Goal: Task Accomplishment & Management: Manage account settings

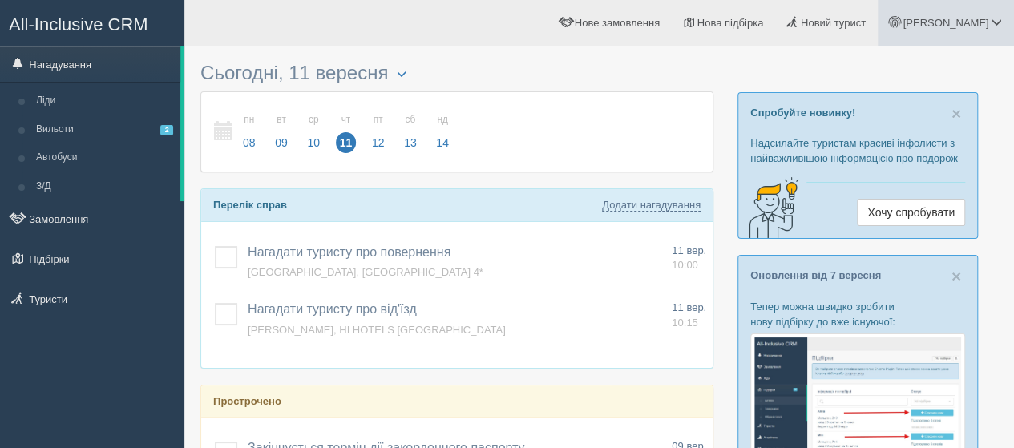
click at [973, 23] on span "[PERSON_NAME]" at bounding box center [945, 23] width 86 height 12
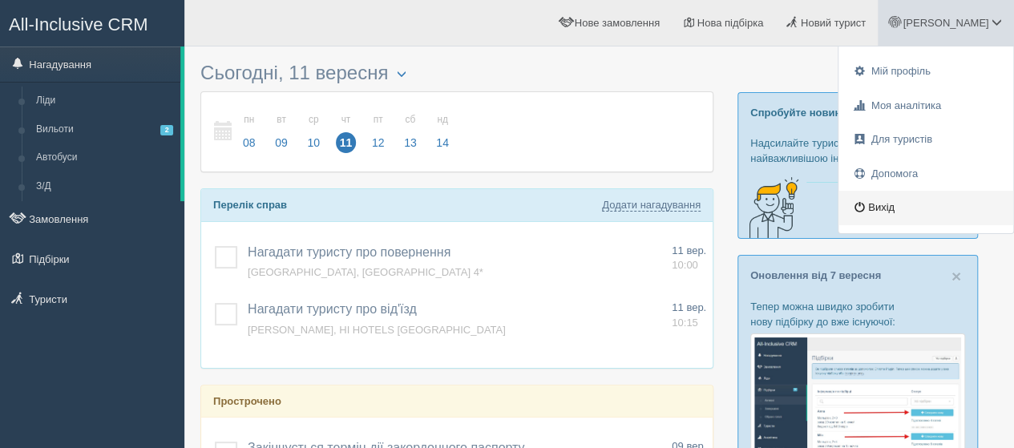
click at [886, 209] on link "Вихід" at bounding box center [925, 208] width 175 height 34
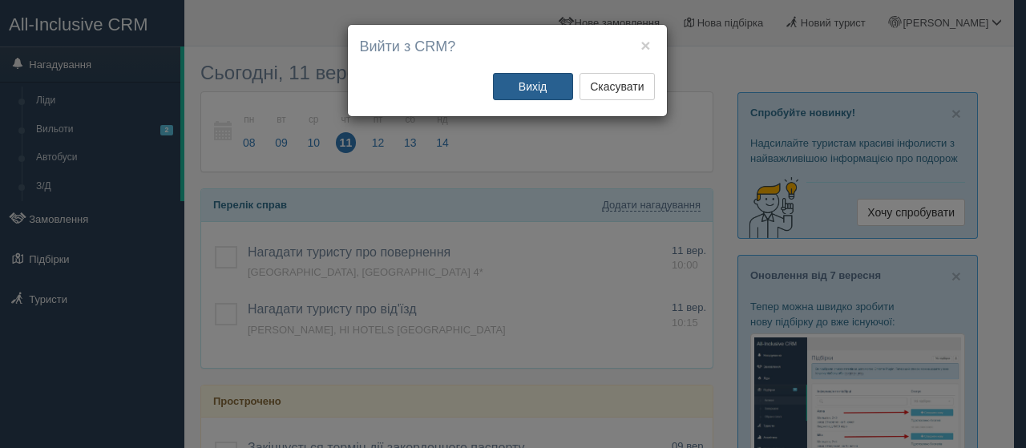
click at [537, 83] on button "Вихід" at bounding box center [533, 86] width 80 height 27
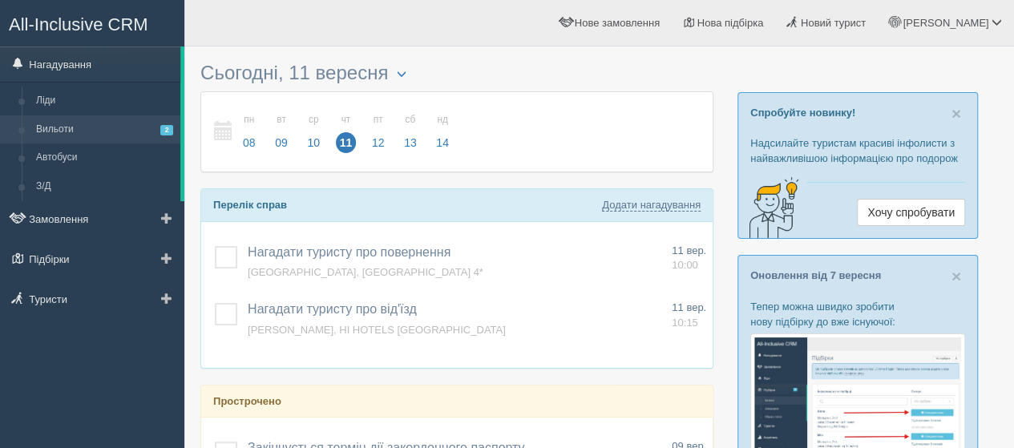
click at [68, 135] on link "Вильоти 2" at bounding box center [104, 129] width 151 height 29
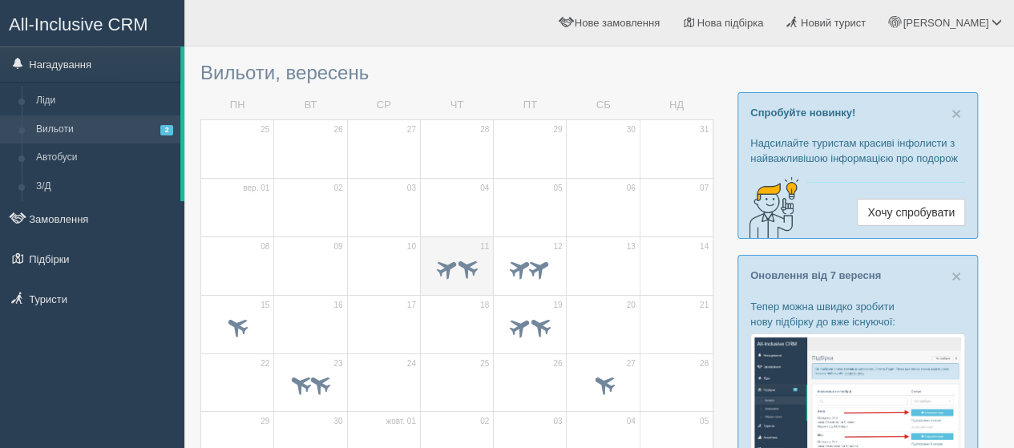
click at [464, 249] on td "11" at bounding box center [456, 265] width 73 height 58
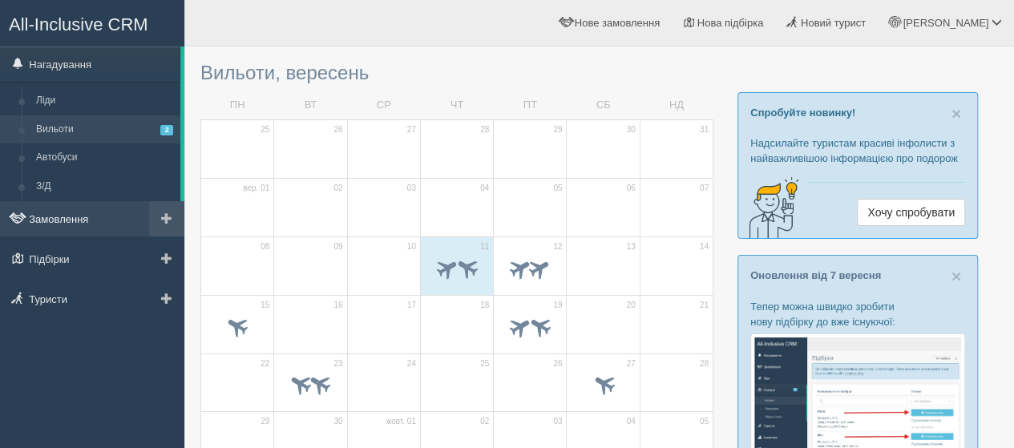
click at [51, 226] on link "Замовлення" at bounding box center [92, 218] width 184 height 35
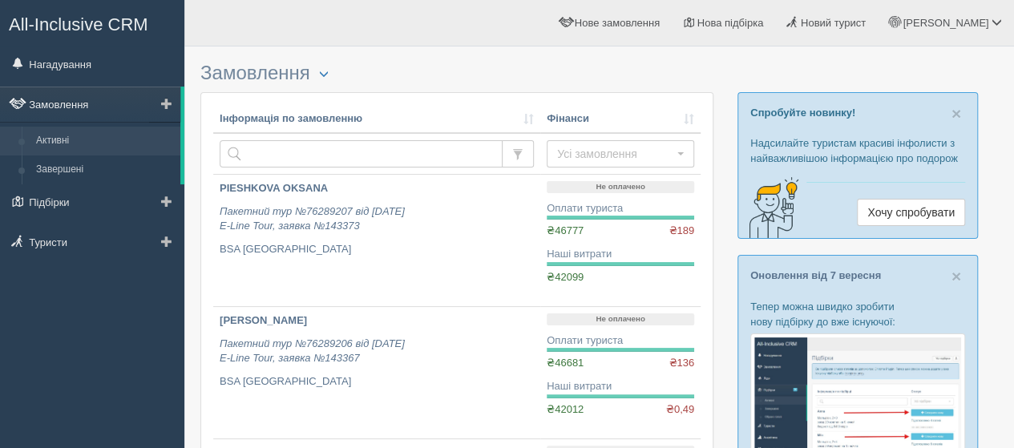
click at [62, 105] on link "Замовлення" at bounding box center [90, 104] width 180 height 35
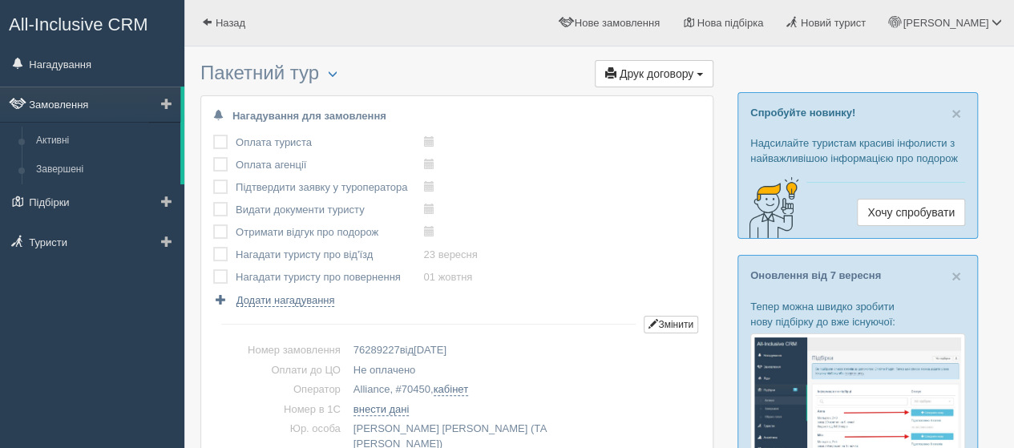
click at [80, 107] on link "Замовлення" at bounding box center [90, 104] width 180 height 35
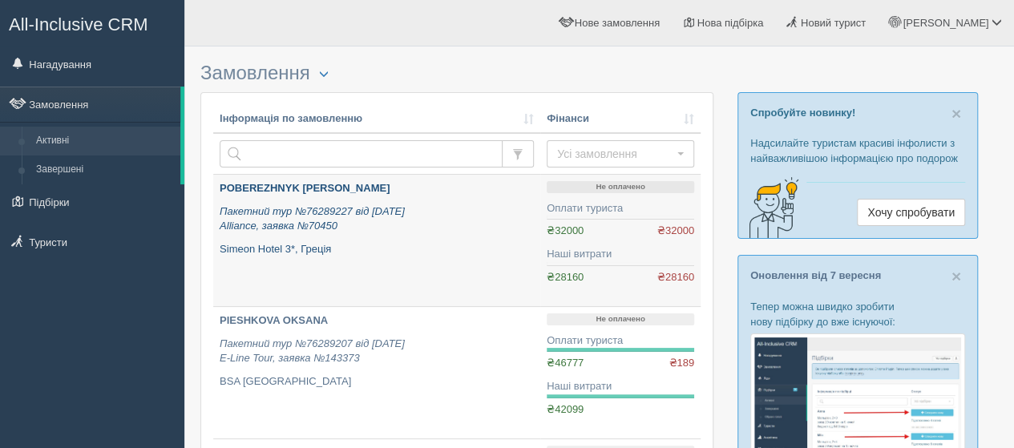
click at [276, 190] on b "POBEREZHNYK [PERSON_NAME]" at bounding box center [305, 188] width 170 height 12
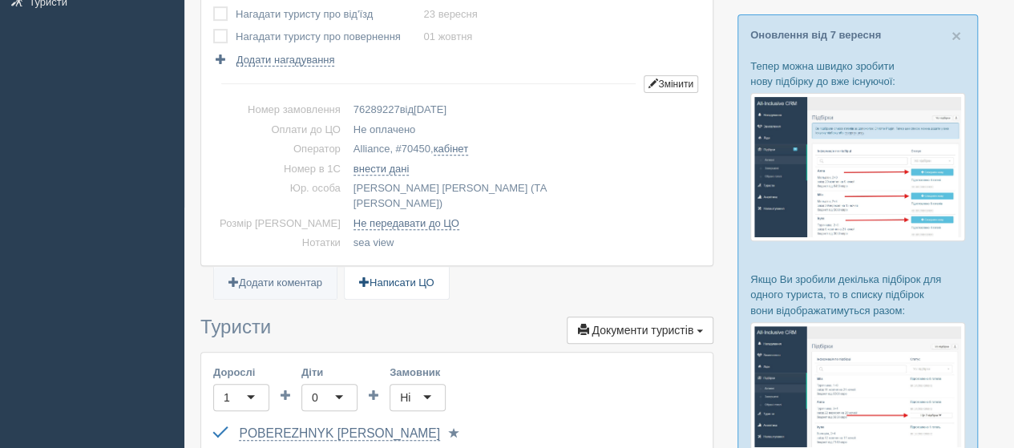
scroll to position [401, 0]
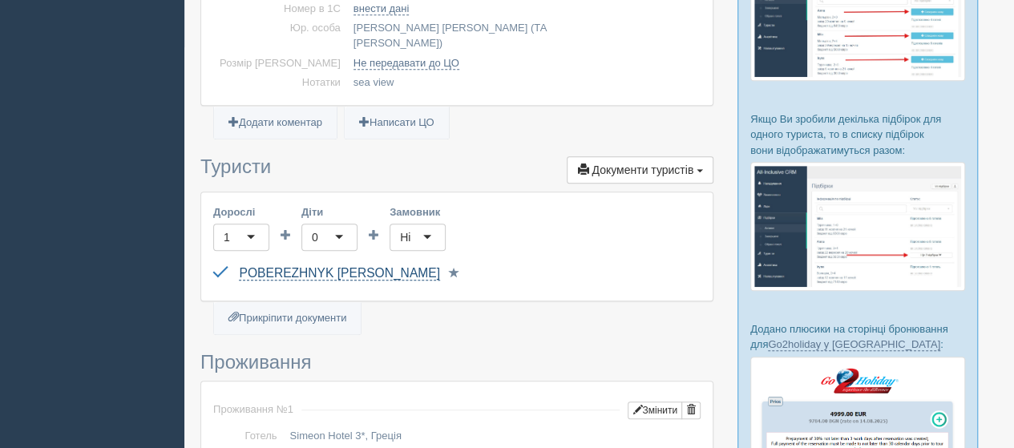
click at [324, 266] on link "POBEREZHNYK [PERSON_NAME]" at bounding box center [339, 273] width 200 height 14
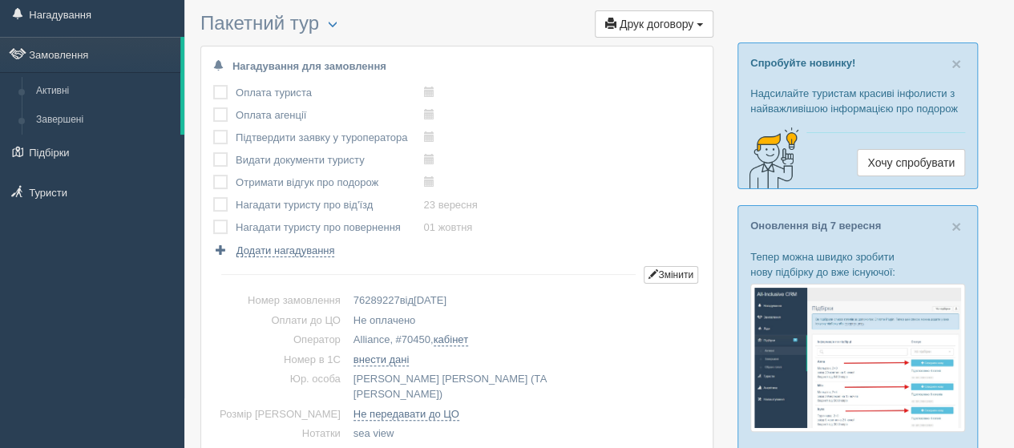
scroll to position [0, 0]
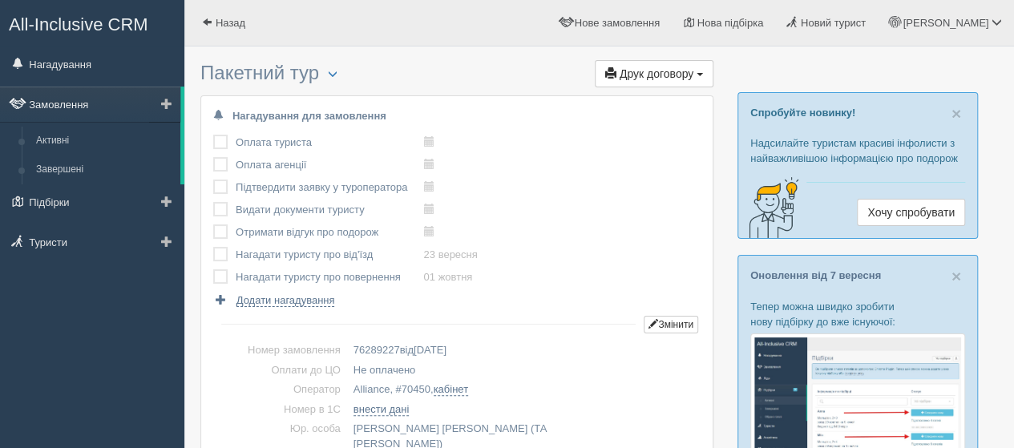
click at [57, 103] on link "Замовлення" at bounding box center [90, 104] width 180 height 35
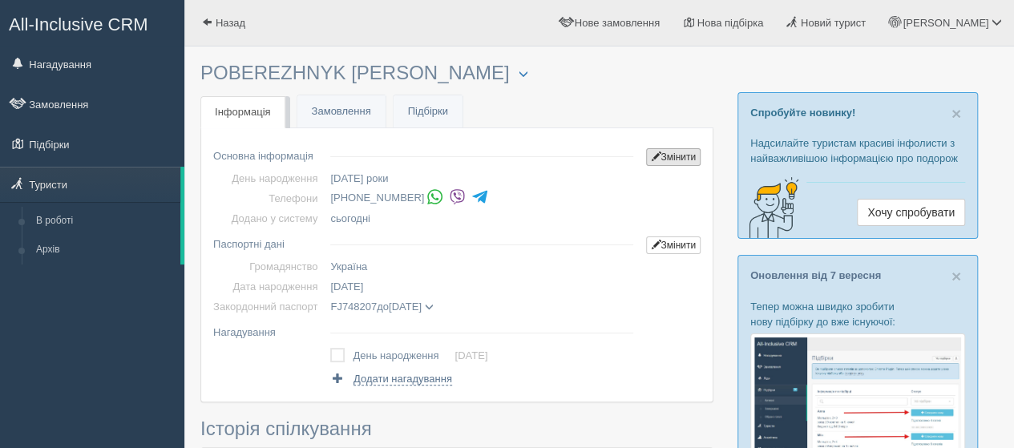
click at [678, 161] on link "Змінити" at bounding box center [673, 157] width 54 height 18
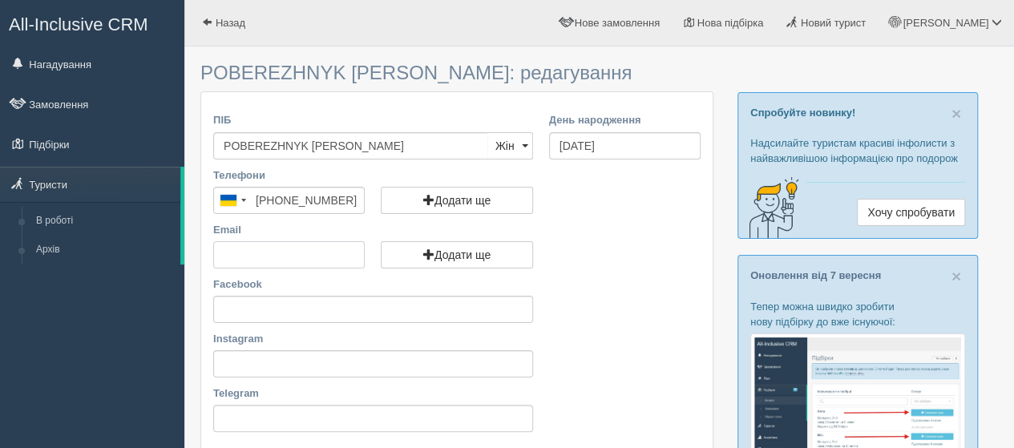
click at [244, 262] on input "Email" at bounding box center [288, 254] width 151 height 27
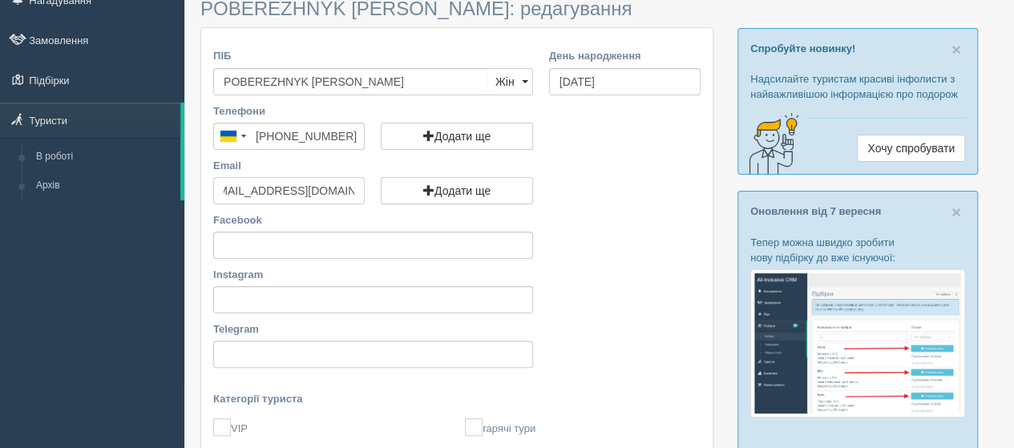
scroll to position [321, 0]
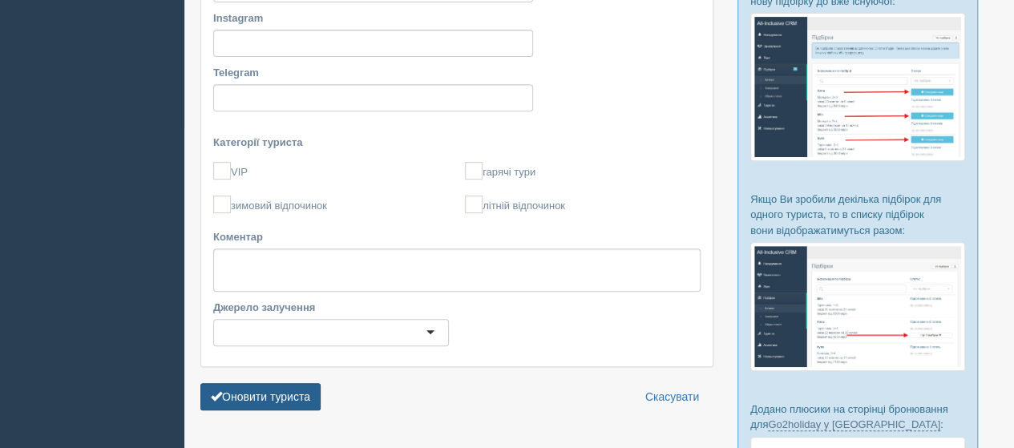
type input "[EMAIL_ADDRESS][DOMAIN_NAME]"
click at [232, 393] on button "Оновити туриста" at bounding box center [260, 396] width 120 height 27
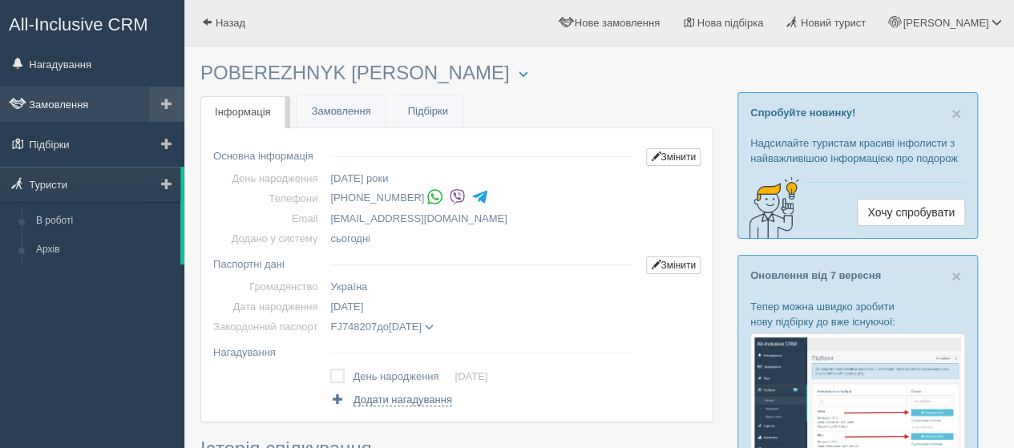
click at [59, 104] on link "Замовлення" at bounding box center [92, 104] width 184 height 35
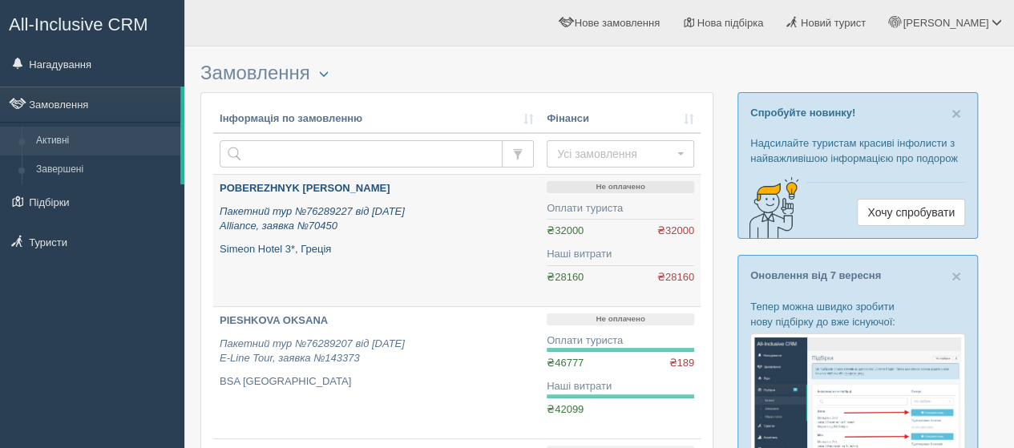
click at [244, 182] on b "POBEREZHNYK [PERSON_NAME]" at bounding box center [305, 188] width 170 height 12
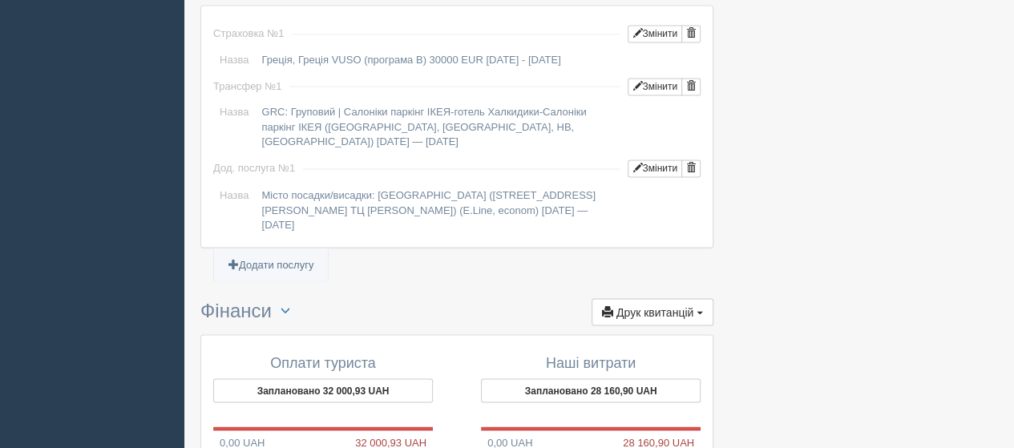
scroll to position [1362, 0]
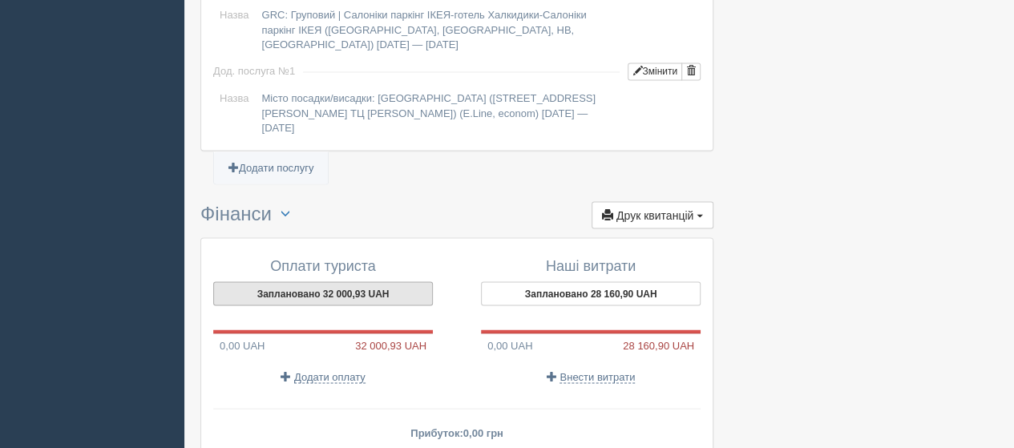
click at [317, 281] on button "Заплановано 32 000,93 UAH" at bounding box center [323, 293] width 220 height 24
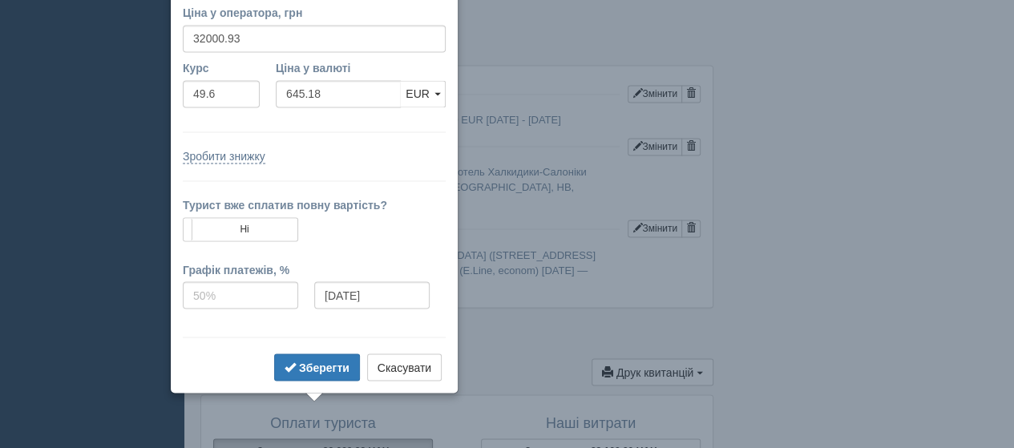
scroll to position [1256, 0]
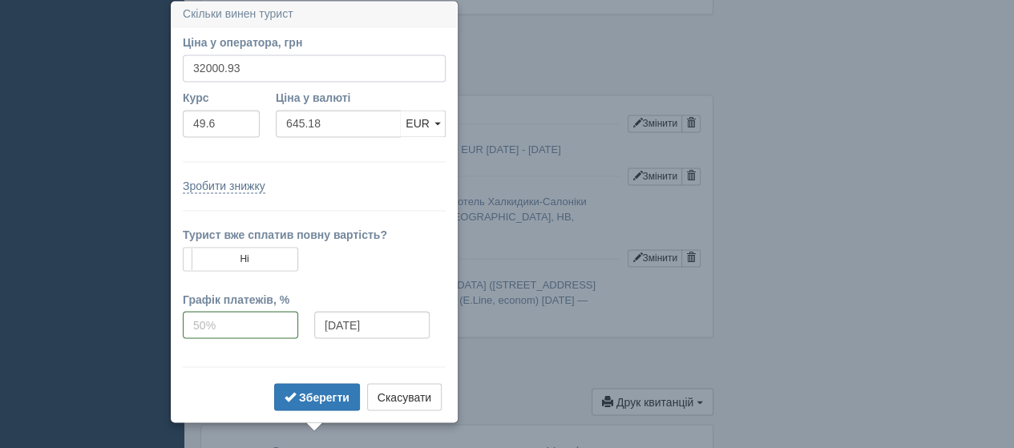
click at [264, 63] on input "32000.93" at bounding box center [314, 67] width 263 height 27
click at [263, 70] on input "32000.93" at bounding box center [314, 67] width 263 height 27
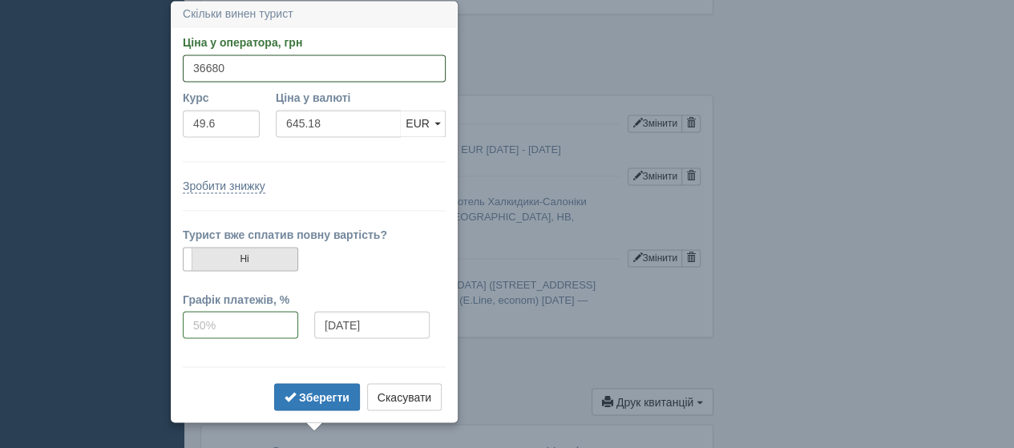
type input "36680"
type input "739.52"
click at [259, 260] on label "Ні" at bounding box center [240, 259] width 114 height 22
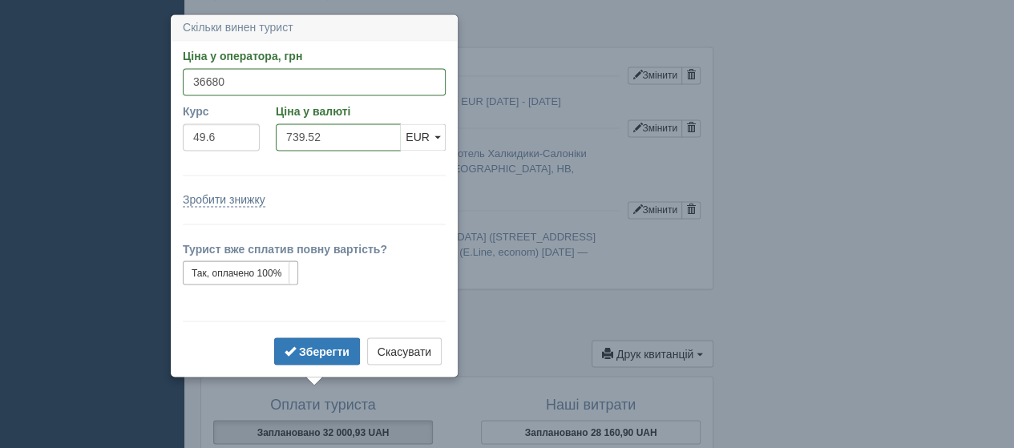
scroll to position [1317, 0]
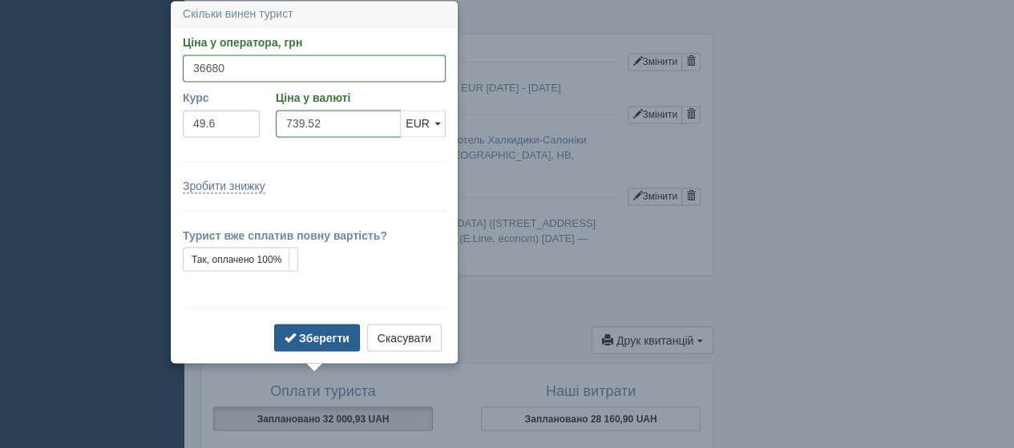
click at [318, 331] on b "Зберегти" at bounding box center [324, 337] width 50 height 13
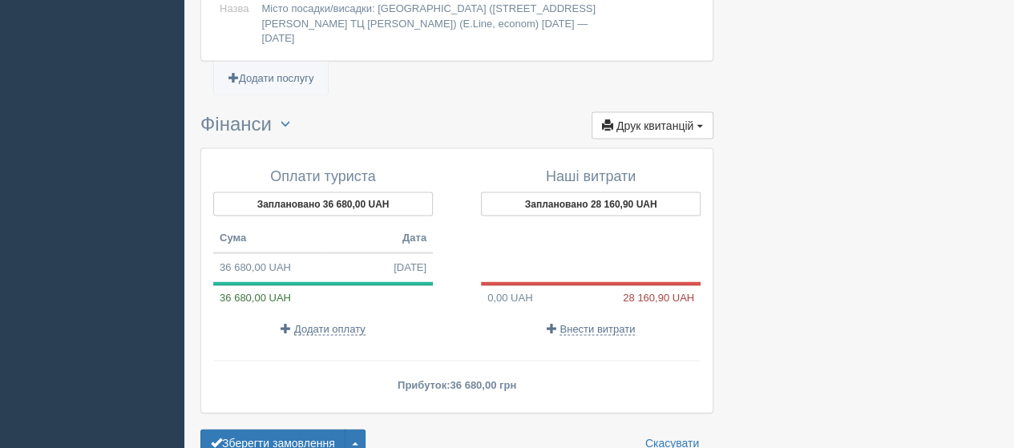
scroll to position [1582, 0]
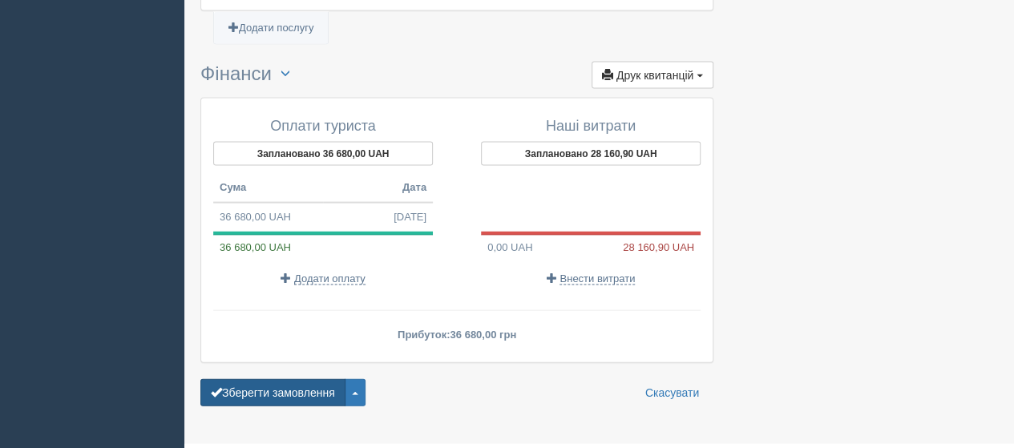
click at [295, 379] on button "Зберегти замовлення" at bounding box center [272, 392] width 145 height 27
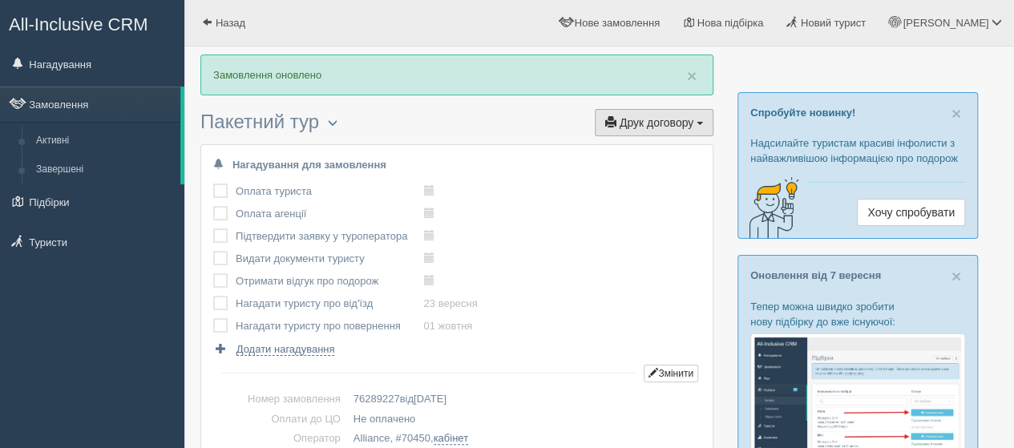
click at [655, 113] on button "Друк договору Друк" at bounding box center [654, 122] width 119 height 27
click at [623, 179] on link "Alliance" at bounding box center [649, 178] width 127 height 26
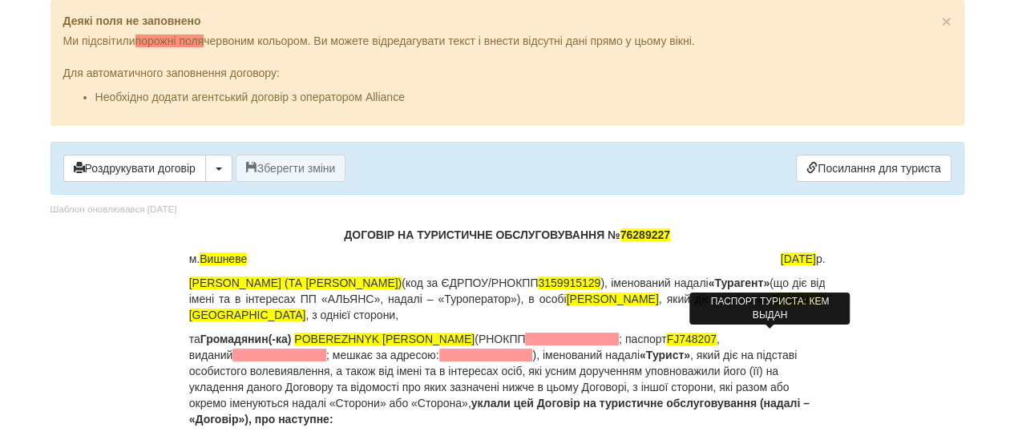
click at [326, 349] on span at bounding box center [279, 355] width 94 height 13
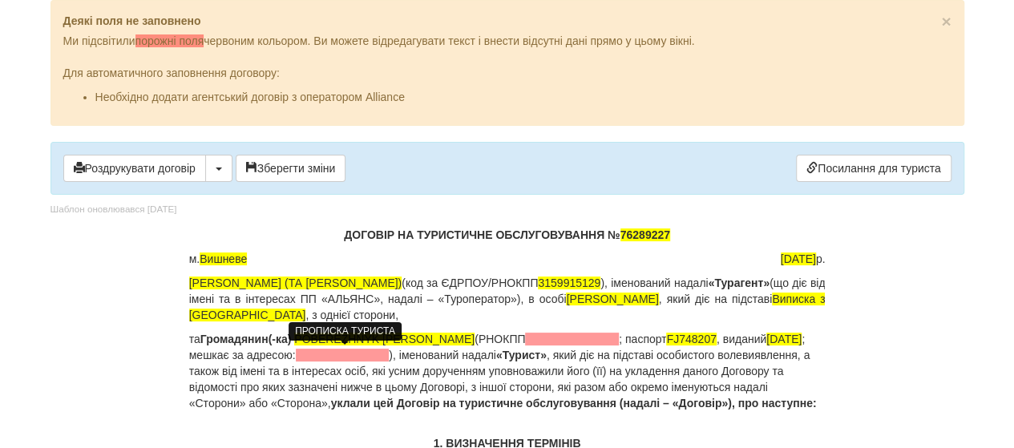
click at [319, 357] on span at bounding box center [343, 355] width 94 height 13
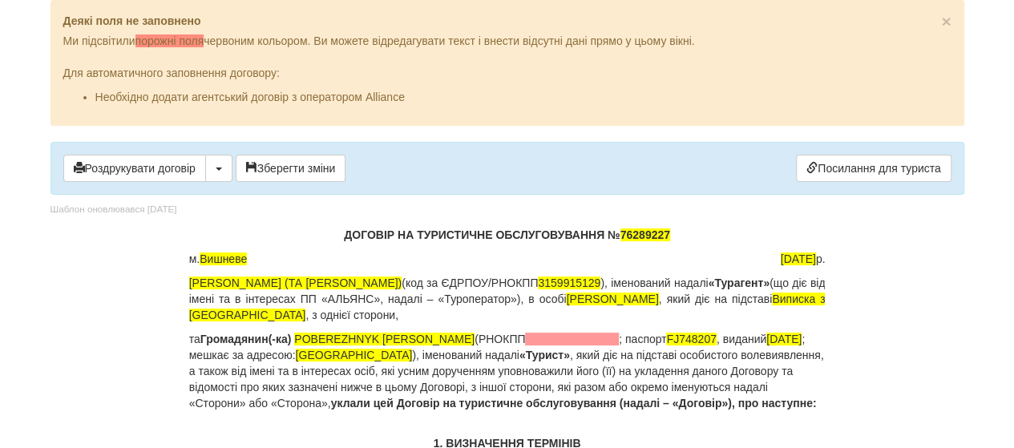
click at [502, 345] on p "та Громадянин(-ка) POBEREZHNYK [PERSON_NAME] (РНОКПП ; паспорт [PASSPORT] , вид…" at bounding box center [507, 371] width 636 height 80
click at [525, 335] on span at bounding box center [572, 339] width 94 height 13
drag, startPoint x: 620, startPoint y: 232, endPoint x: 697, endPoint y: 232, distance: 76.9
click at [697, 232] on p "ДОГОВІР НА ТУРИСТИЧНЕ ОБСЛУГОВУВАННЯ № 76289227" at bounding box center [507, 235] width 636 height 16
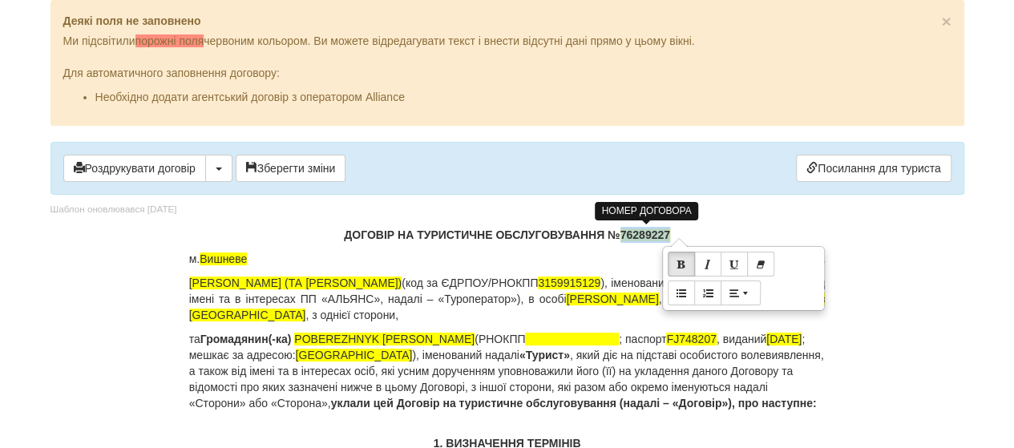
copy span "76289227"
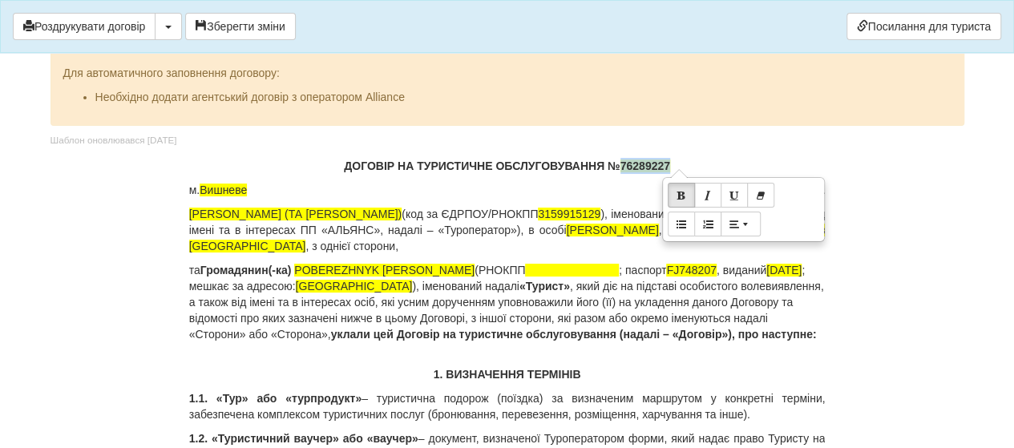
scroll to position [240, 0]
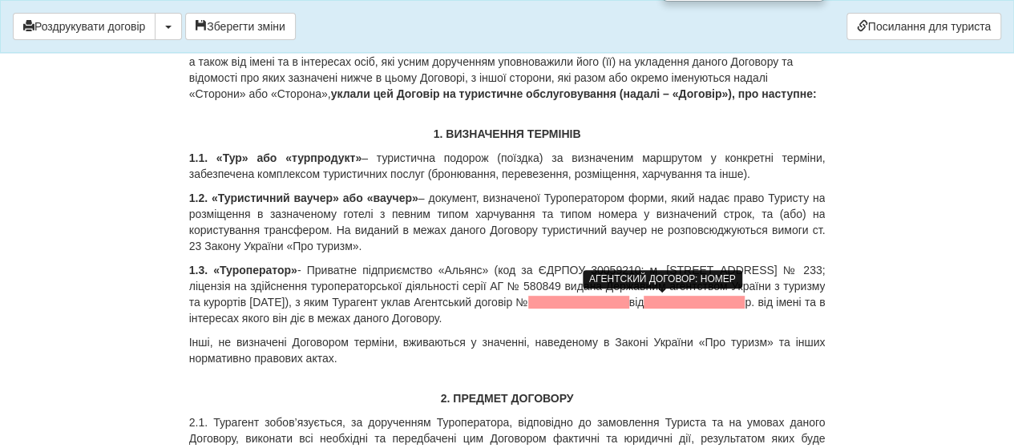
click at [629, 301] on span at bounding box center [578, 302] width 101 height 13
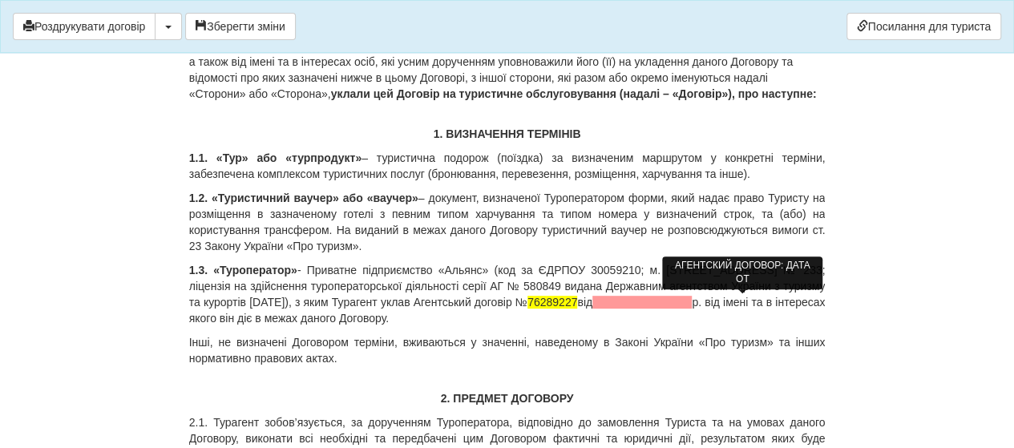
click at [691, 303] on span at bounding box center [641, 302] width 99 height 13
click at [691, 304] on span at bounding box center [641, 302] width 99 height 13
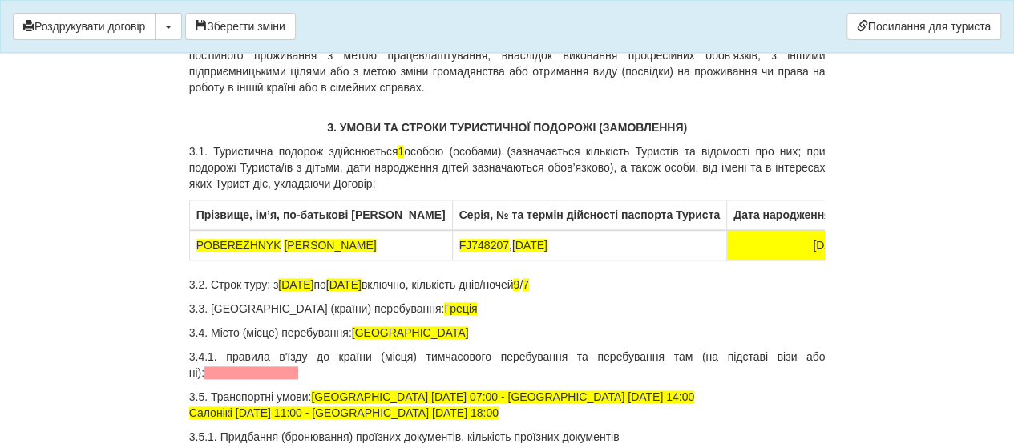
scroll to position [721, 0]
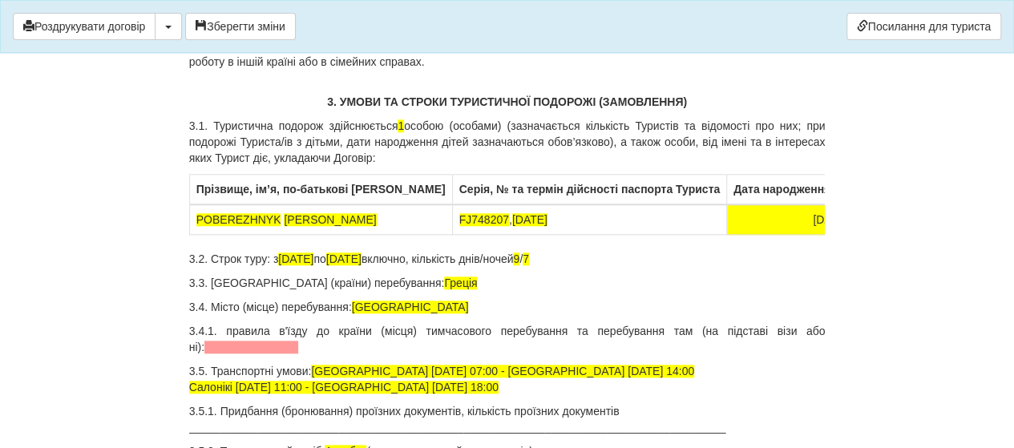
click at [228, 353] on p "3.4.1. правила в'їзду до країни (місця) тимчасового перебування та перебування …" at bounding box center [507, 339] width 636 height 32
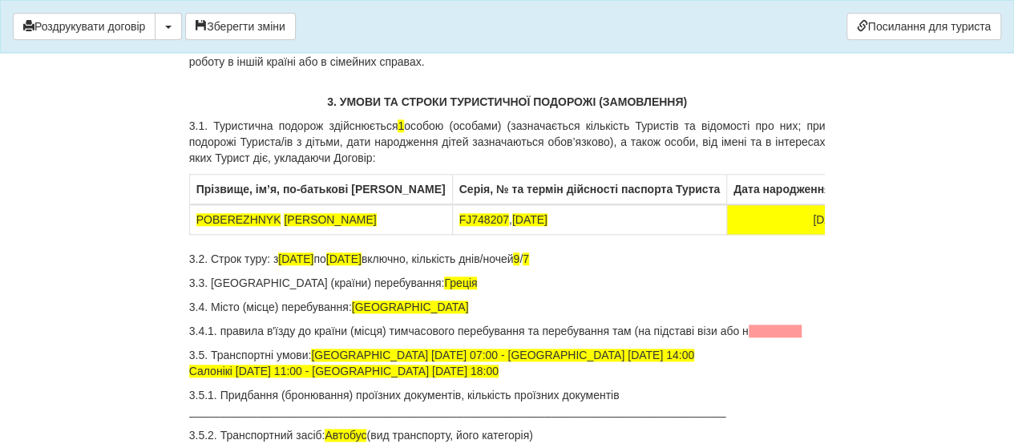
click at [804, 329] on p "3.4.1. правила в'їзду до країни (місця) тимчасового перебування та перебування …" at bounding box center [507, 331] width 636 height 16
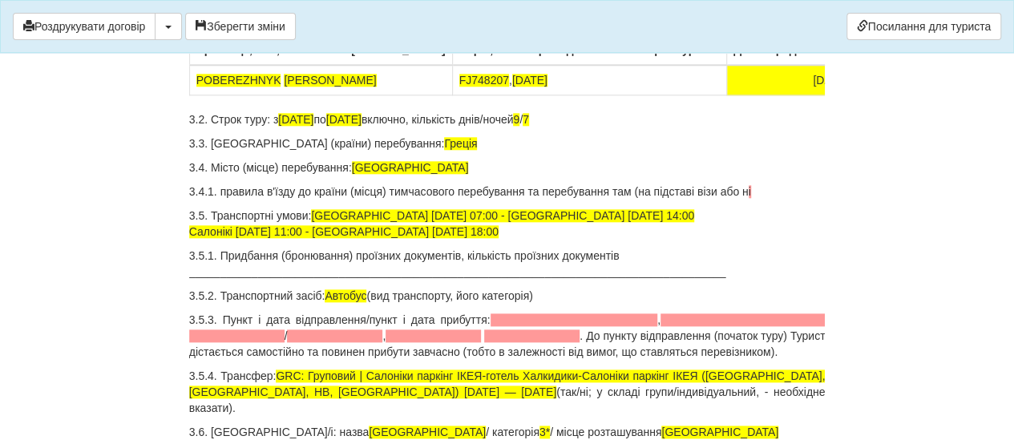
scroll to position [881, 0]
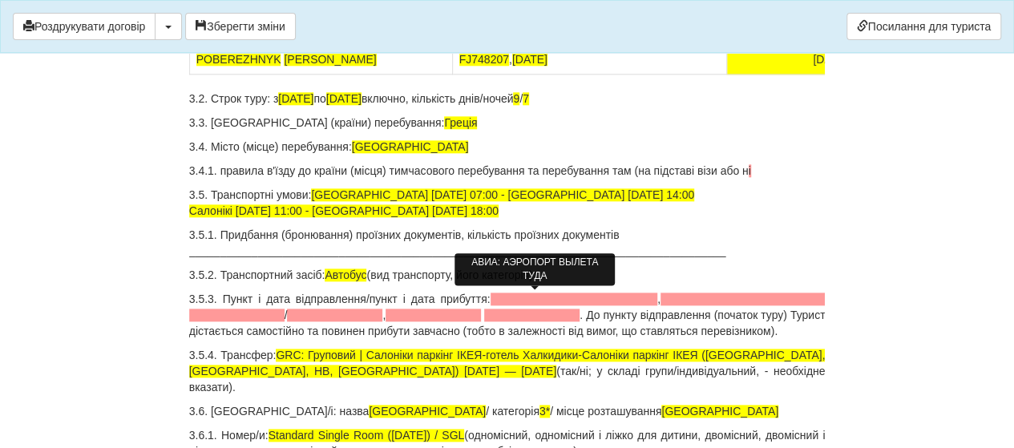
click at [503, 296] on span at bounding box center [573, 298] width 167 height 13
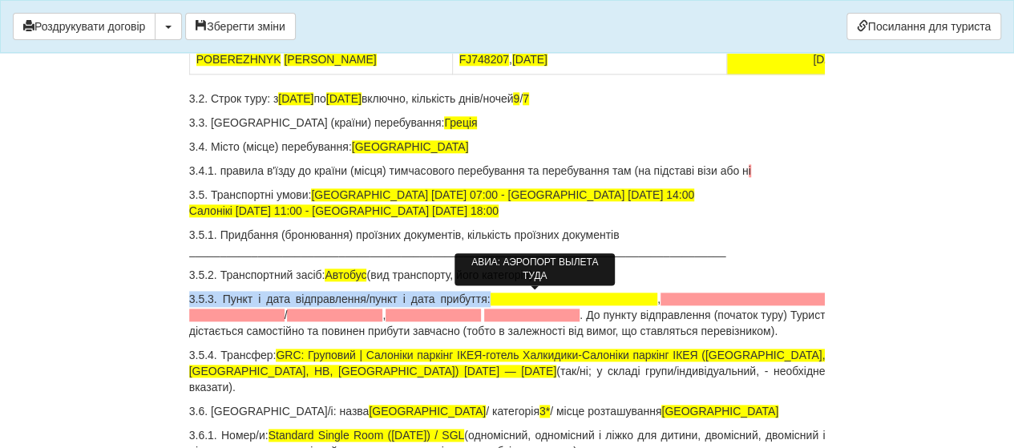
click at [503, 297] on span at bounding box center [573, 298] width 167 height 13
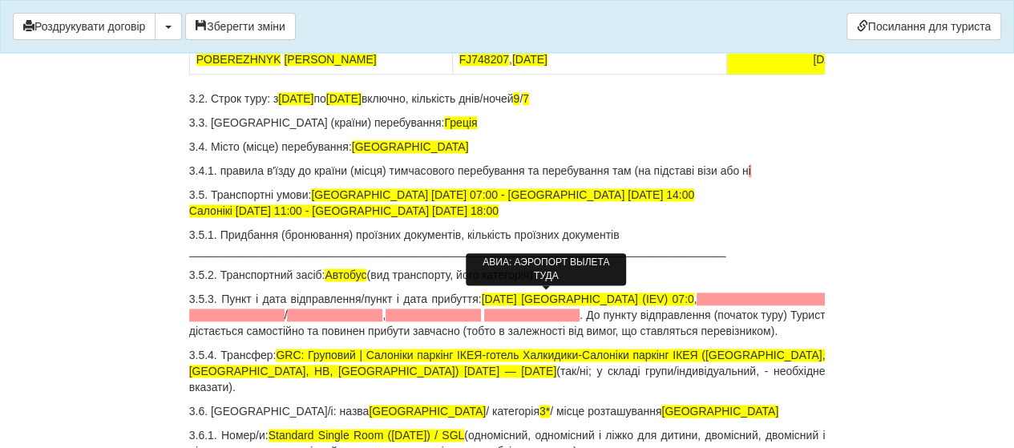
click at [612, 296] on span "[DATE] [GEOGRAPHIC_DATA] (IEV) 07:0" at bounding box center [588, 298] width 212 height 13
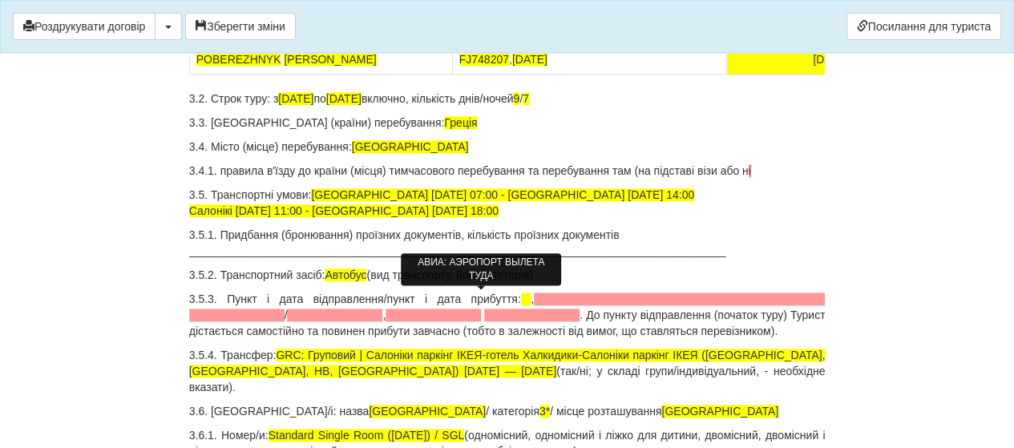
click at [521, 294] on span at bounding box center [526, 298] width 10 height 13
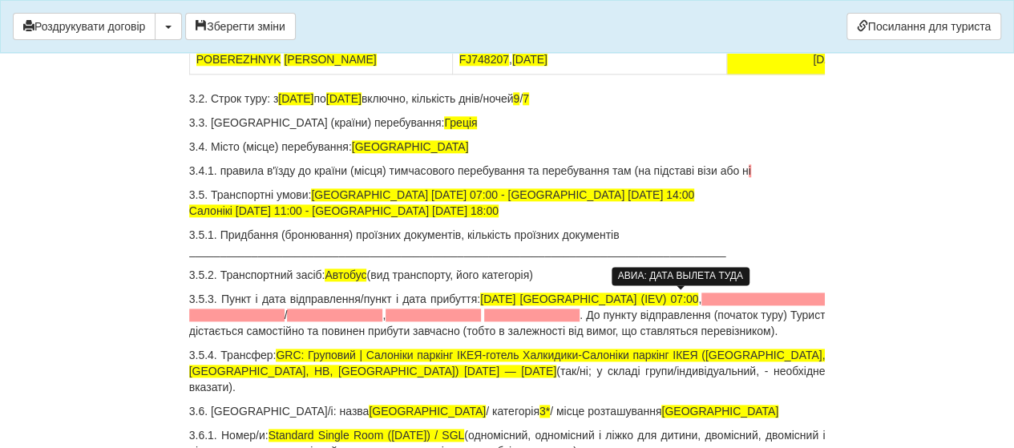
click at [701, 299] on span at bounding box center [762, 298] width 123 height 13
click at [701, 300] on span at bounding box center [762, 298] width 123 height 13
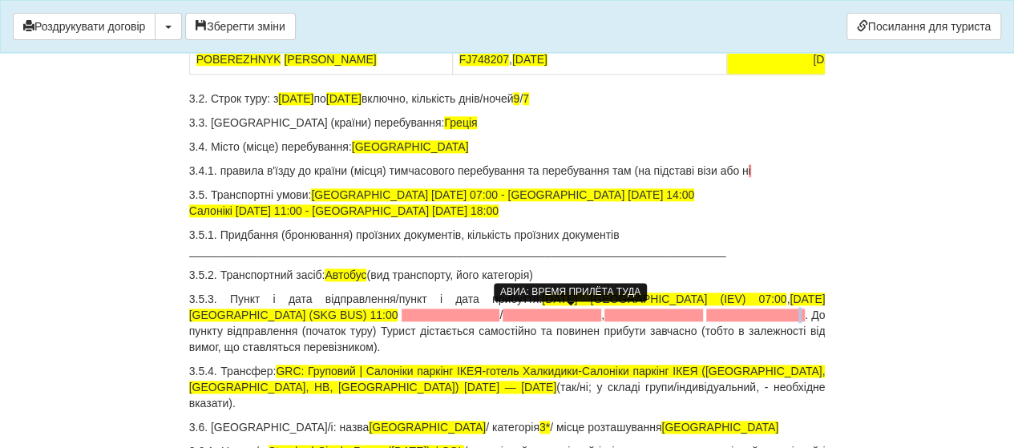
click at [706, 312] on span at bounding box center [755, 314] width 99 height 13
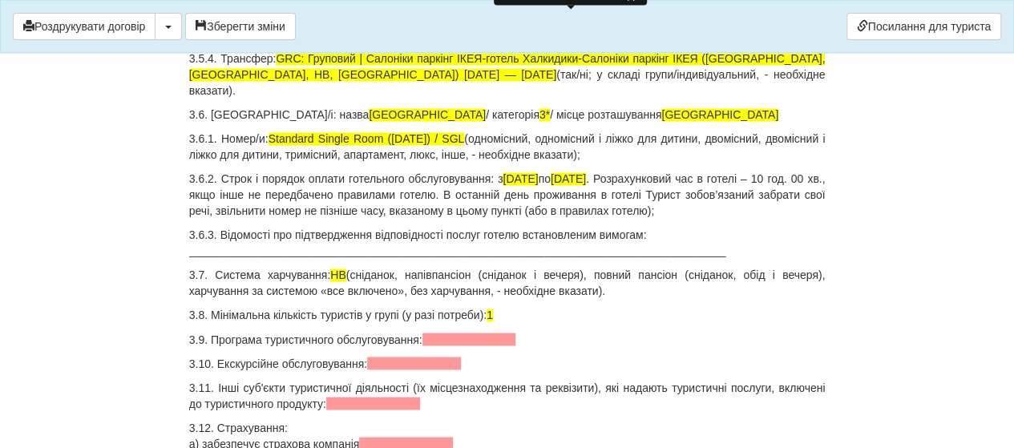
scroll to position [1202, 0]
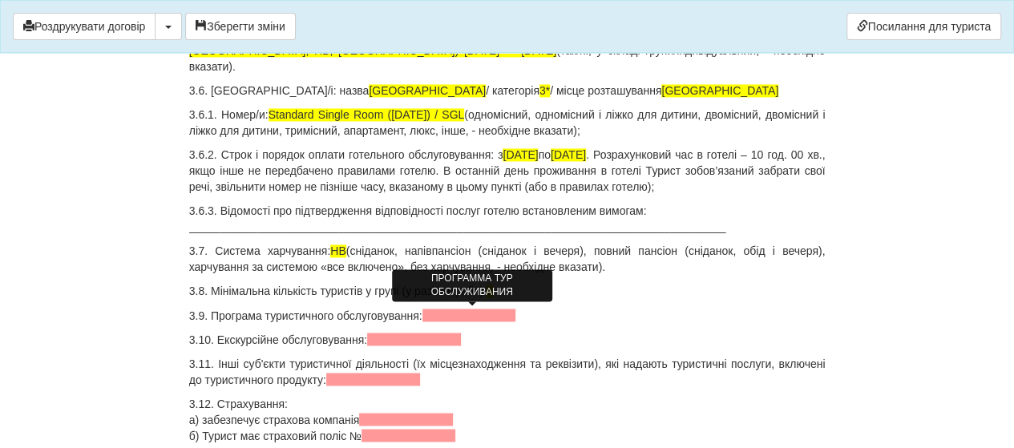
click at [433, 312] on span at bounding box center [469, 314] width 94 height 13
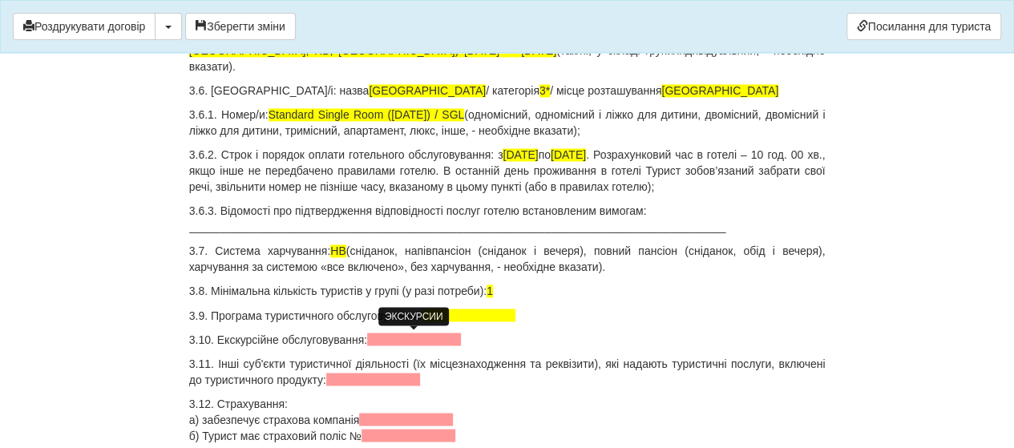
click at [410, 343] on span at bounding box center [414, 339] width 94 height 13
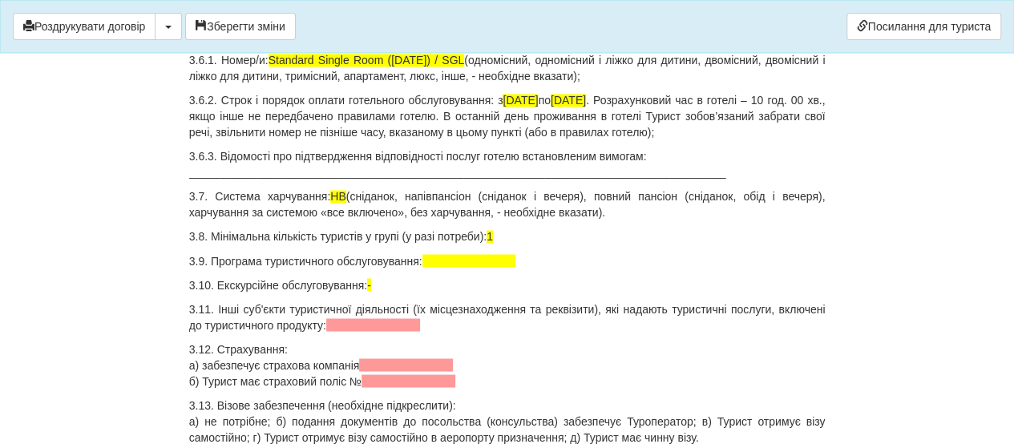
scroll to position [1282, 0]
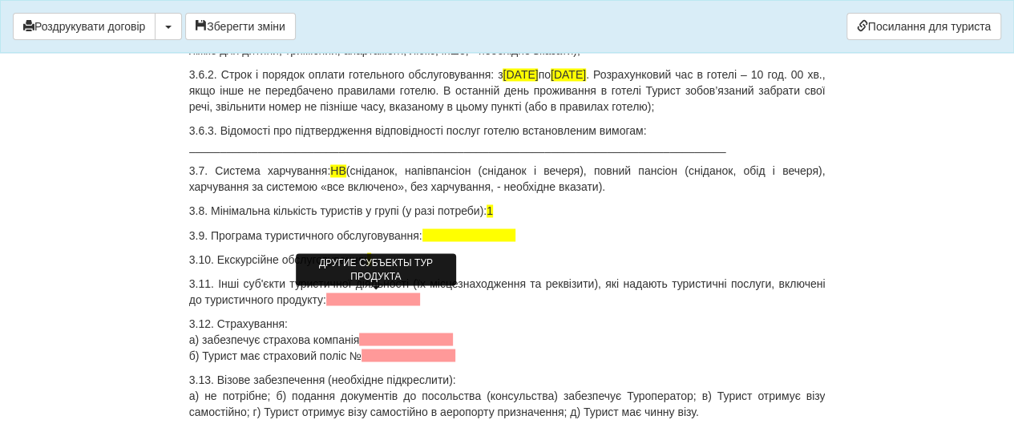
click at [363, 299] on span at bounding box center [373, 298] width 94 height 13
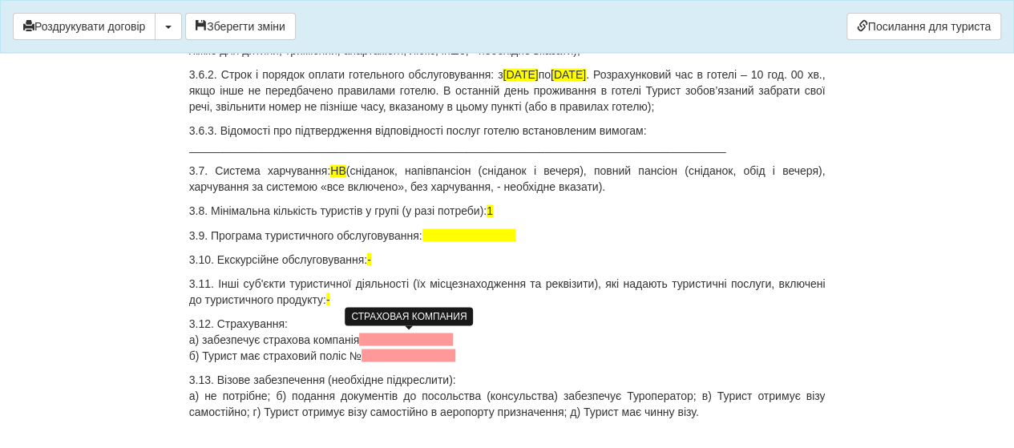
click at [375, 341] on span at bounding box center [406, 339] width 94 height 13
click at [373, 339] on span at bounding box center [406, 339] width 94 height 13
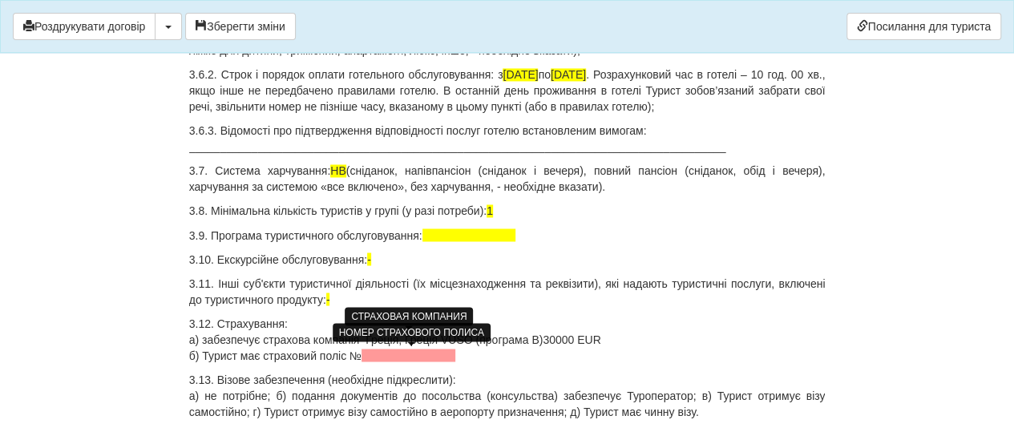
click at [393, 355] on span at bounding box center [408, 355] width 94 height 13
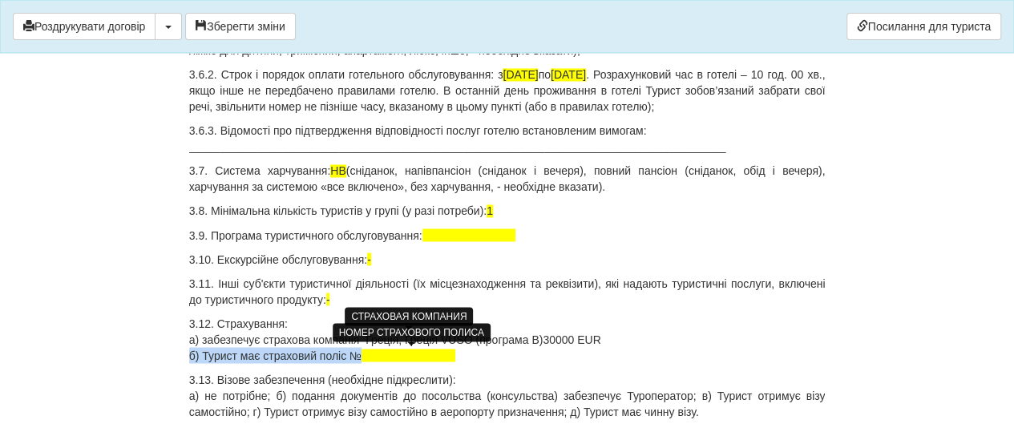
click at [375, 355] on span at bounding box center [408, 355] width 94 height 13
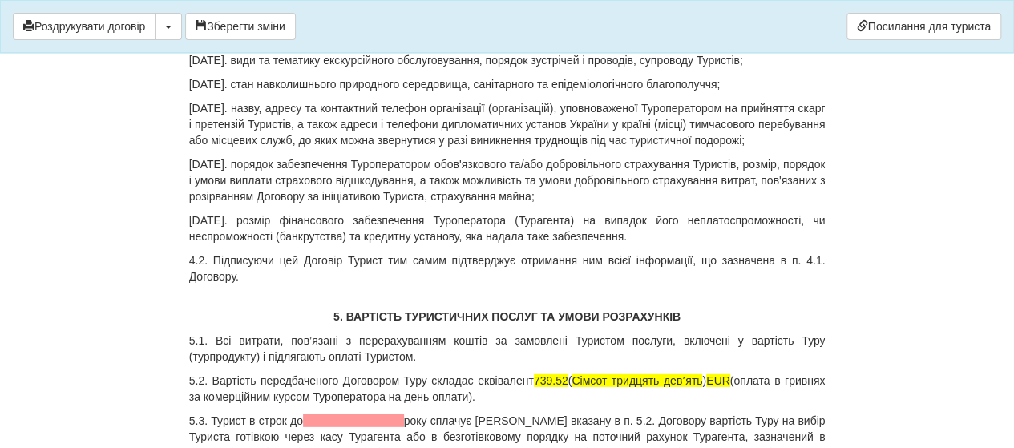
scroll to position [2324, 0]
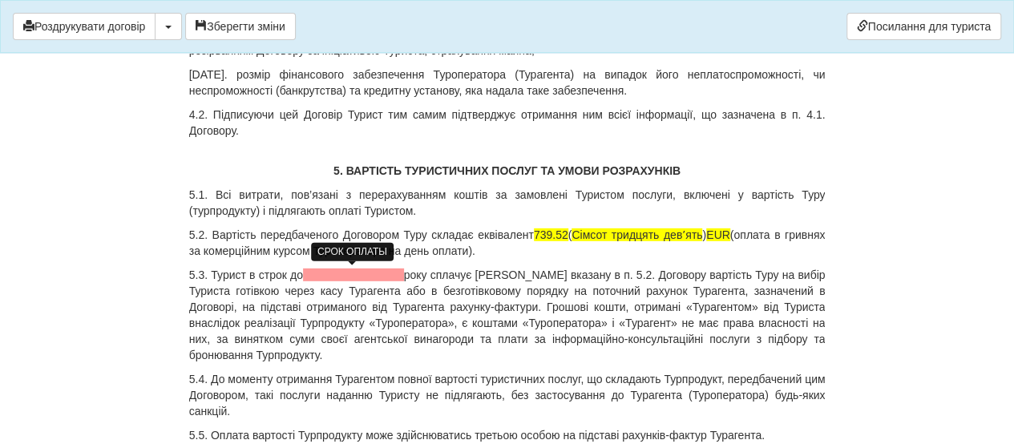
click at [324, 272] on span at bounding box center [353, 274] width 101 height 13
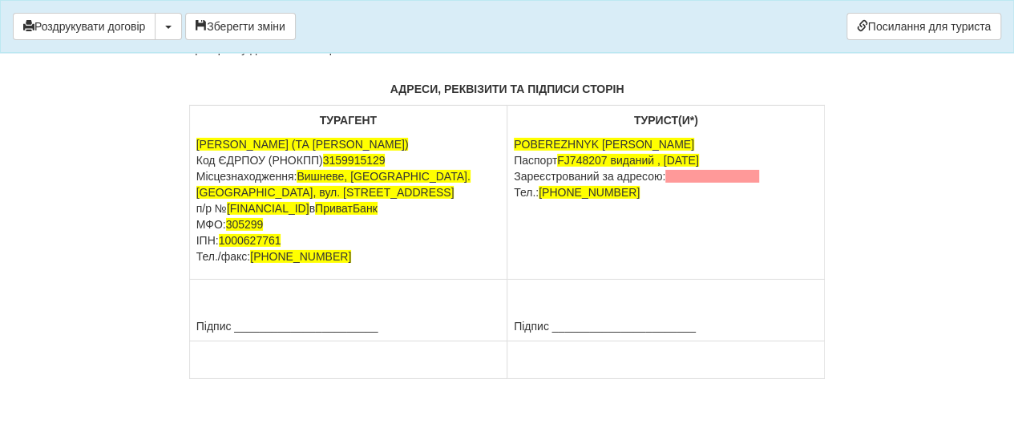
scroll to position [8573, 0]
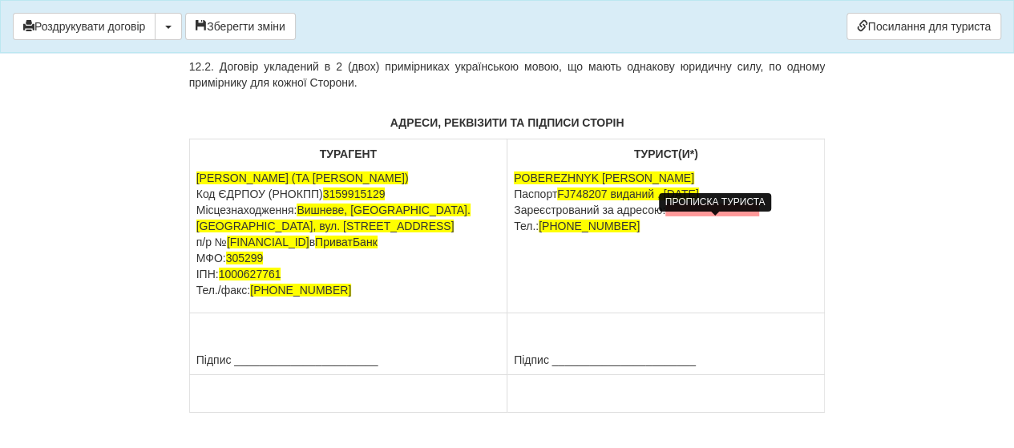
click at [684, 216] on span at bounding box center [712, 210] width 94 height 13
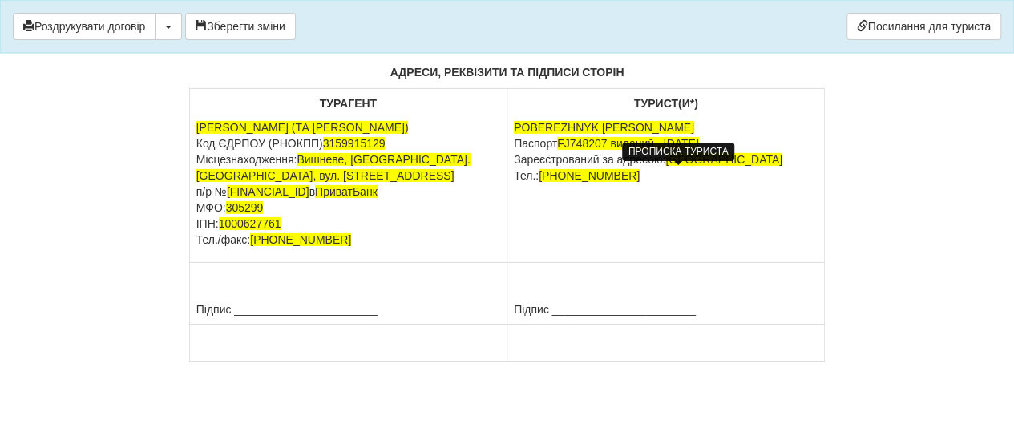
scroll to position [8666, 0]
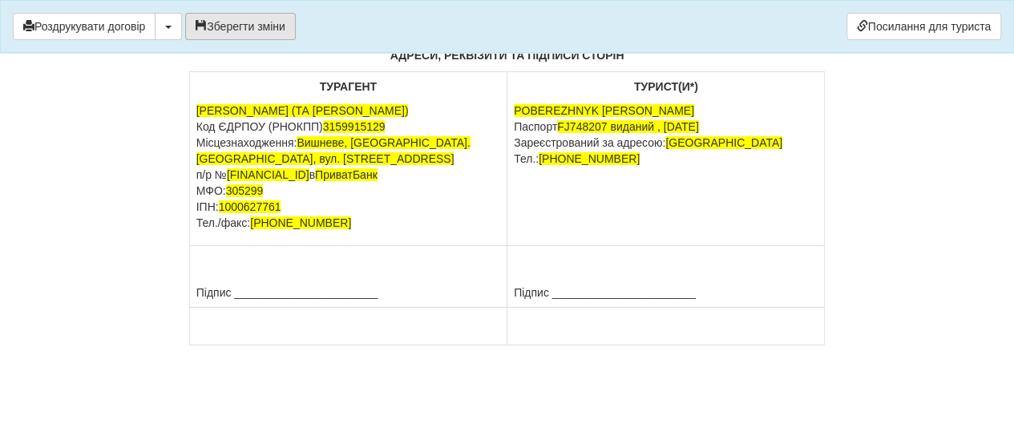
click at [262, 25] on button "Зберегти зміни" at bounding box center [240, 26] width 111 height 27
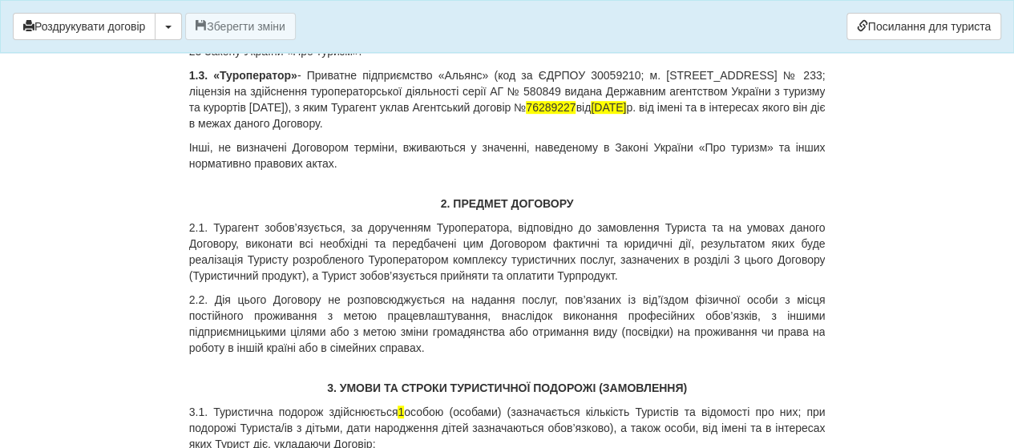
scroll to position [93, 0]
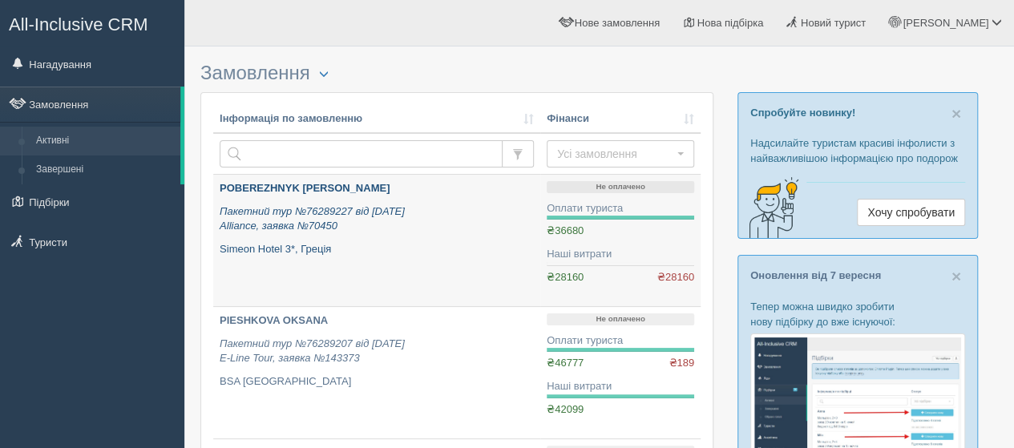
click at [284, 183] on b "POBEREZHNYK [PERSON_NAME]" at bounding box center [305, 188] width 170 height 12
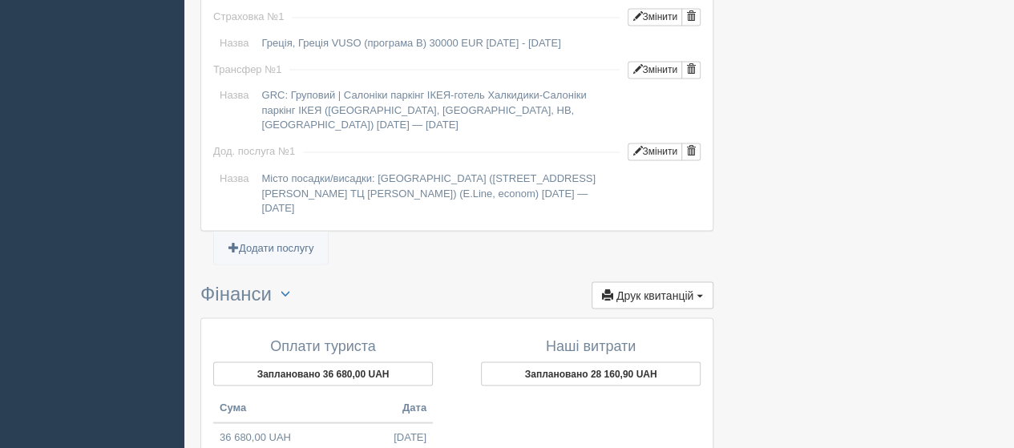
scroll to position [1522, 0]
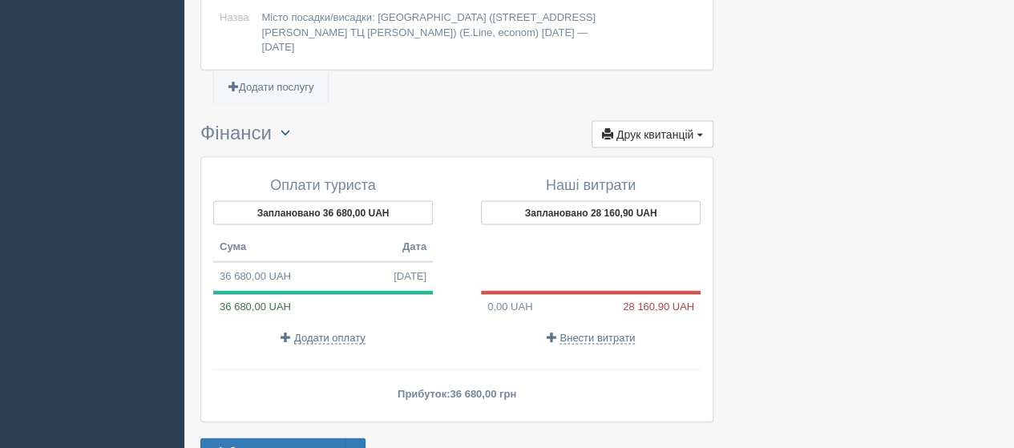
click at [290, 127] on span "button" at bounding box center [285, 132] width 10 height 10
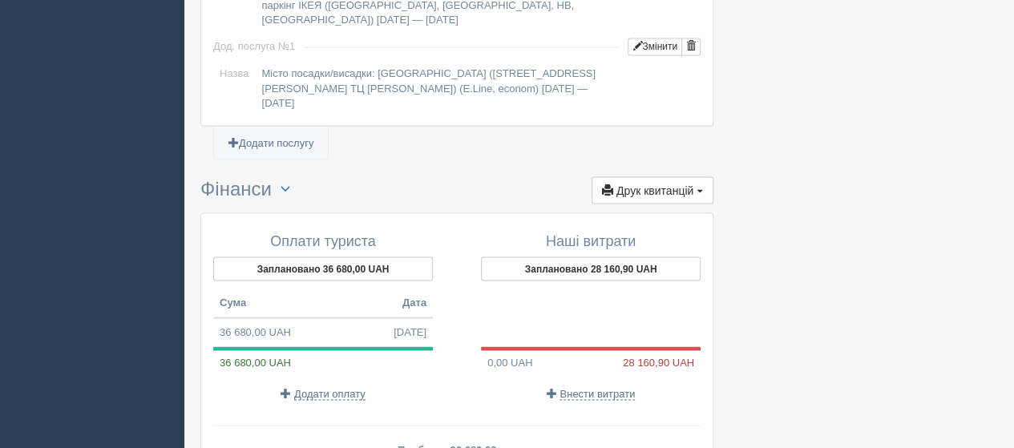
scroll to position [1442, 0]
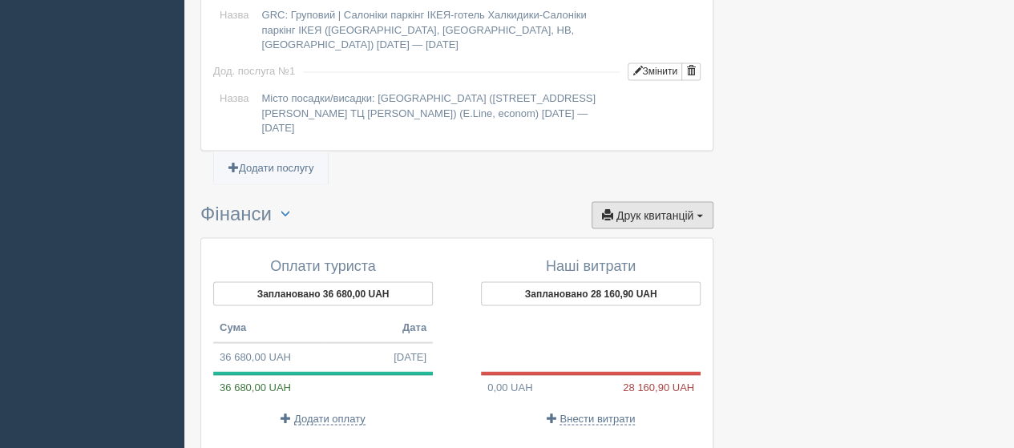
click at [695, 201] on button "Друк квитанцій Друк" at bounding box center [652, 214] width 122 height 27
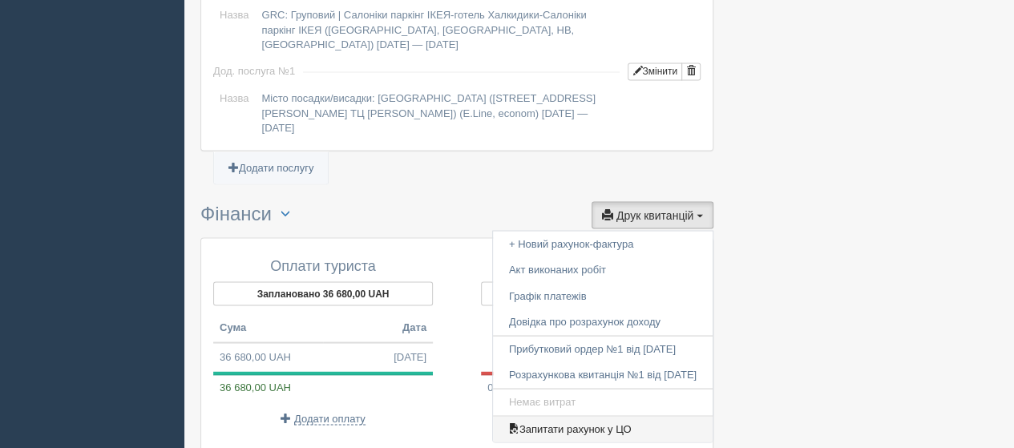
click at [597, 416] on link "Запитати рахунок у ЦО" at bounding box center [603, 429] width 220 height 26
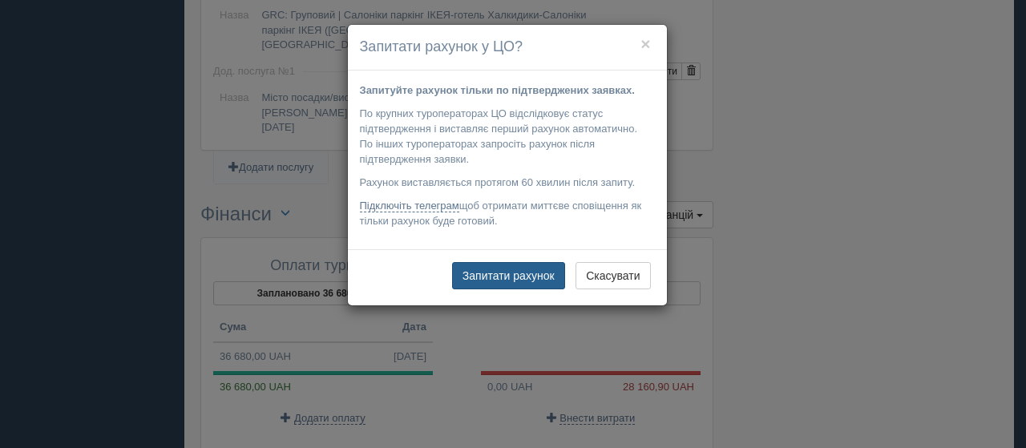
click at [506, 275] on button "Запитати рахунок" at bounding box center [508, 275] width 113 height 27
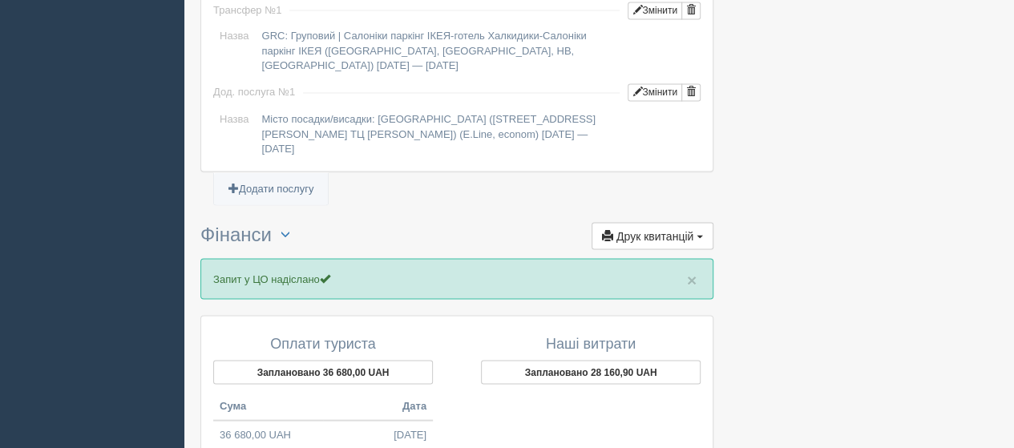
scroll to position [1522, 0]
